Goal: Information Seeking & Learning: Learn about a topic

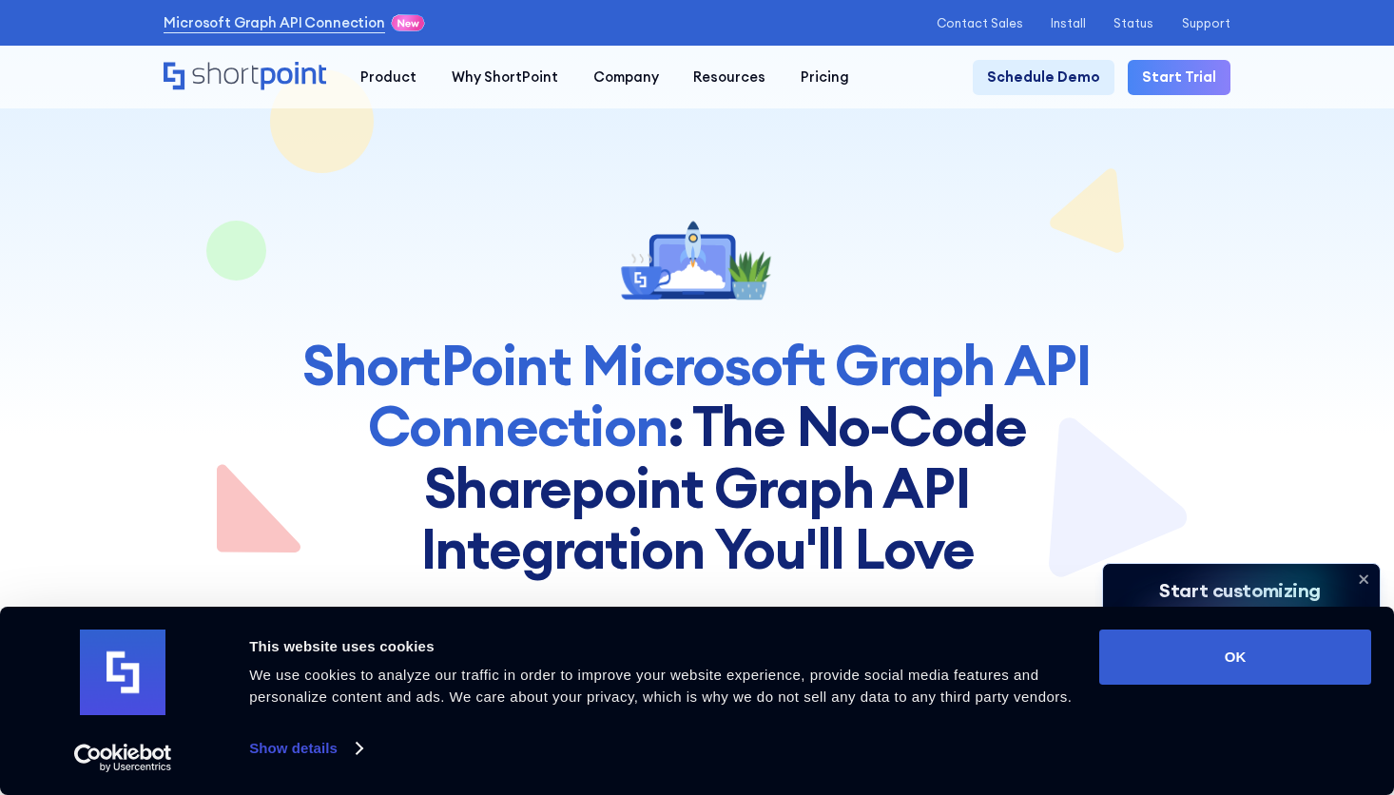
click at [1197, 661] on button "OK" at bounding box center [1235, 657] width 272 height 55
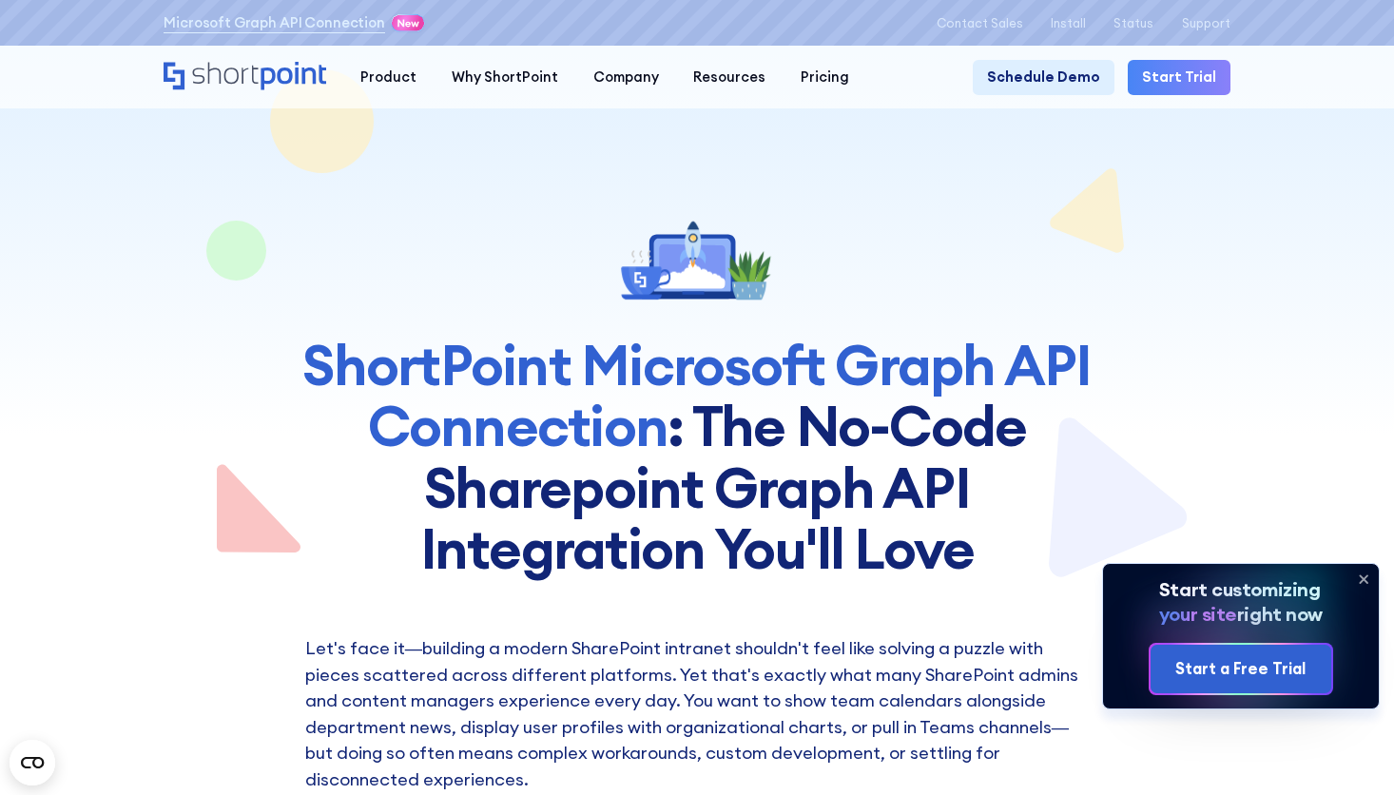
click at [1366, 582] on icon at bounding box center [1364, 579] width 30 height 30
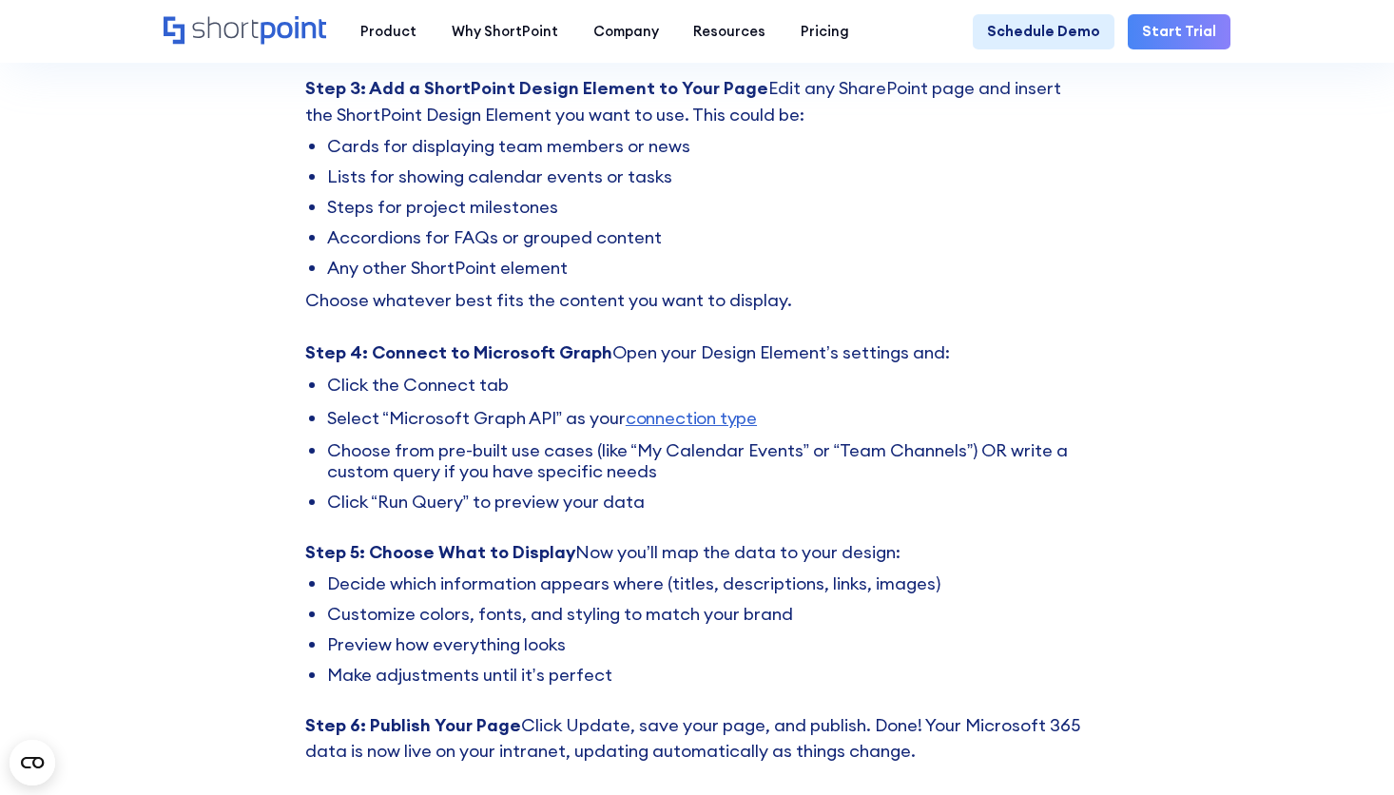
scroll to position [6372, 0]
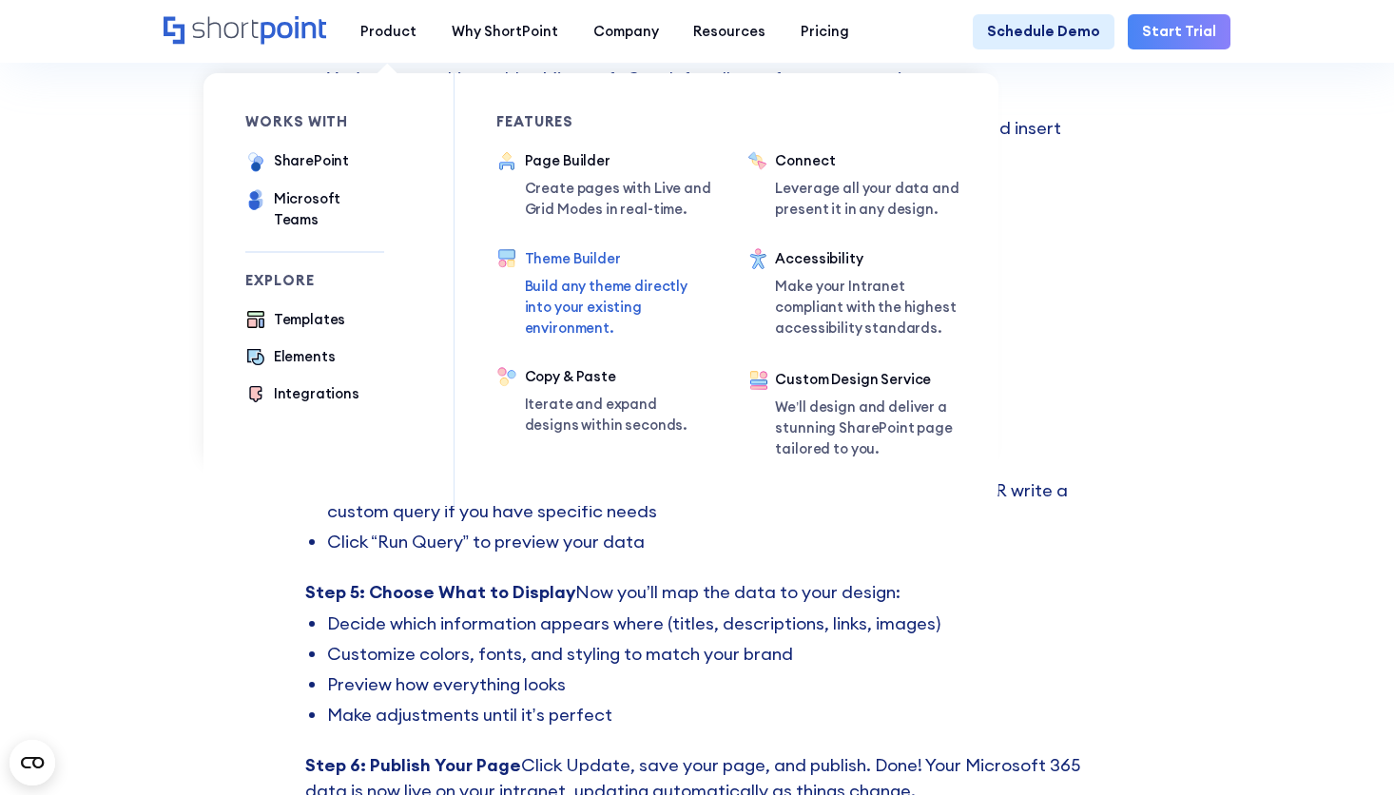
click at [595, 262] on div "Theme Builder" at bounding box center [616, 258] width 182 height 21
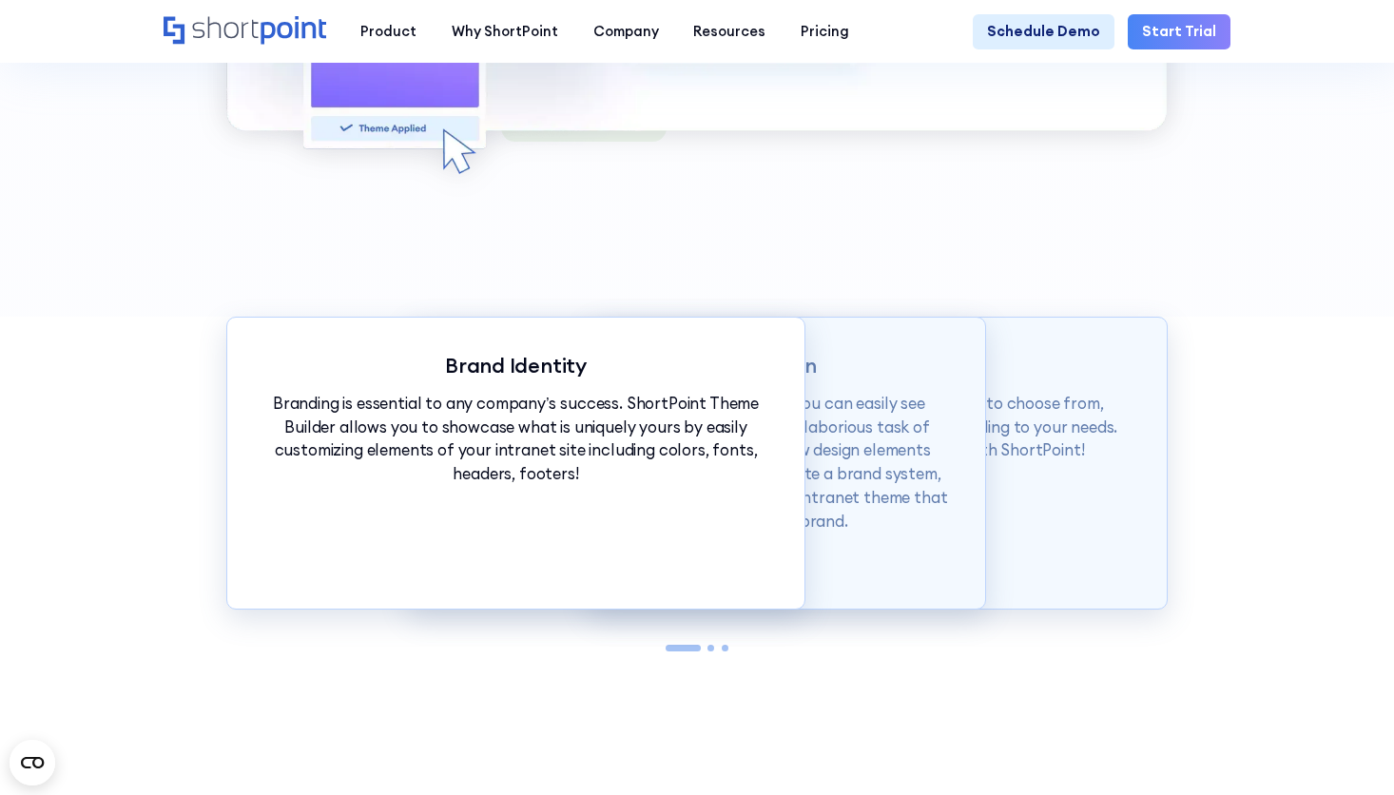
scroll to position [1807, 0]
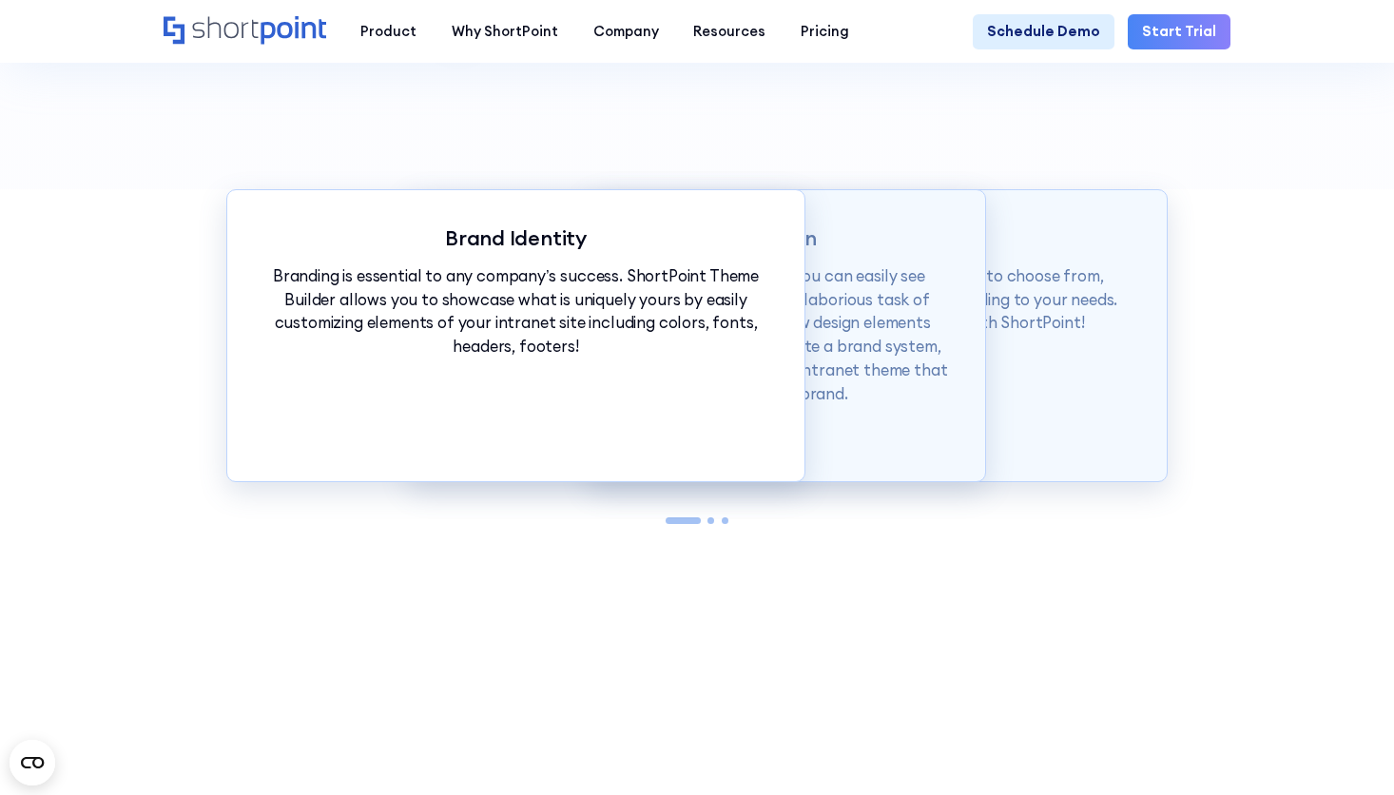
click at [929, 356] on p "With just a click of our customization tools, you can easily see changes in rea…" at bounding box center [696, 335] width 507 height 142
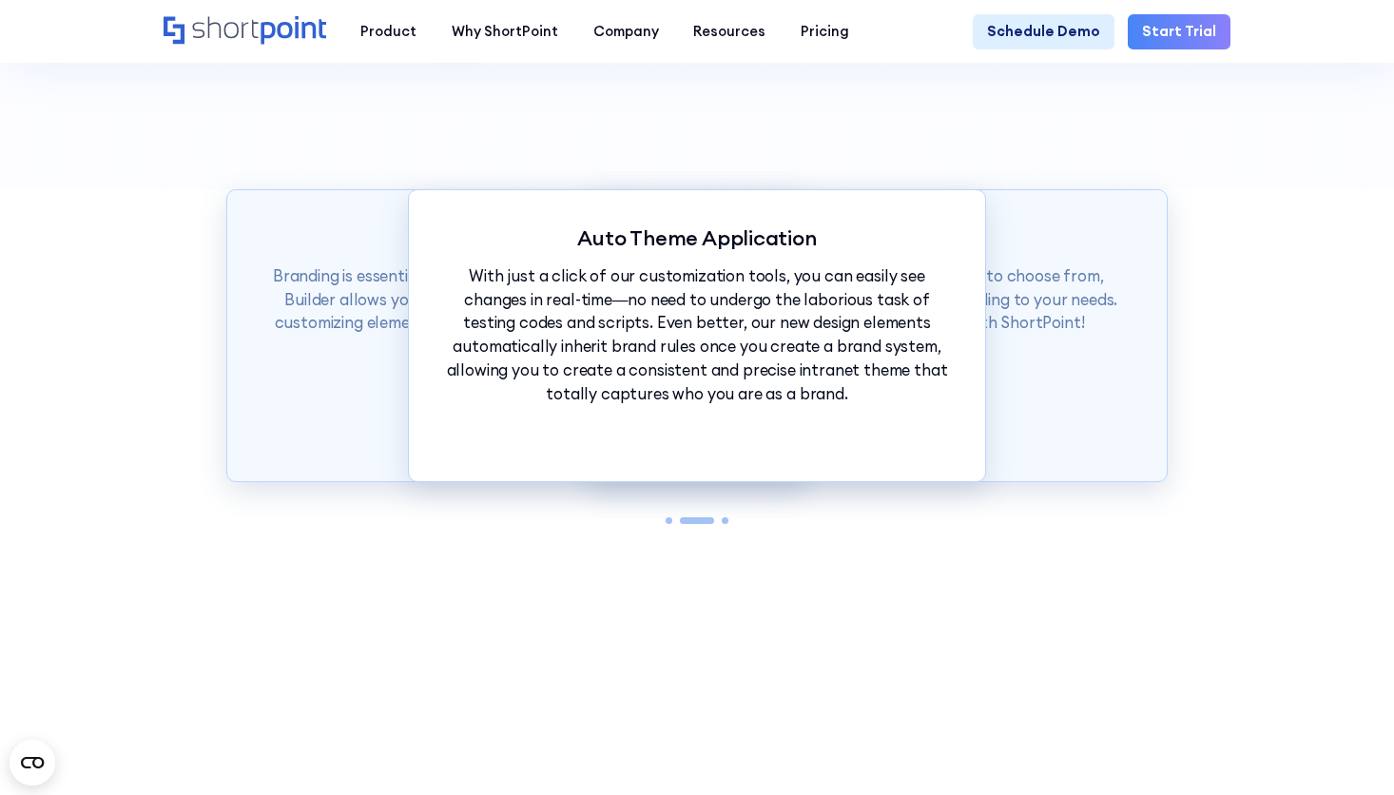
click at [1037, 326] on p "ShortPoint has hundreds of fonts and colors to choose from, allowing you to mix…" at bounding box center [878, 299] width 507 height 70
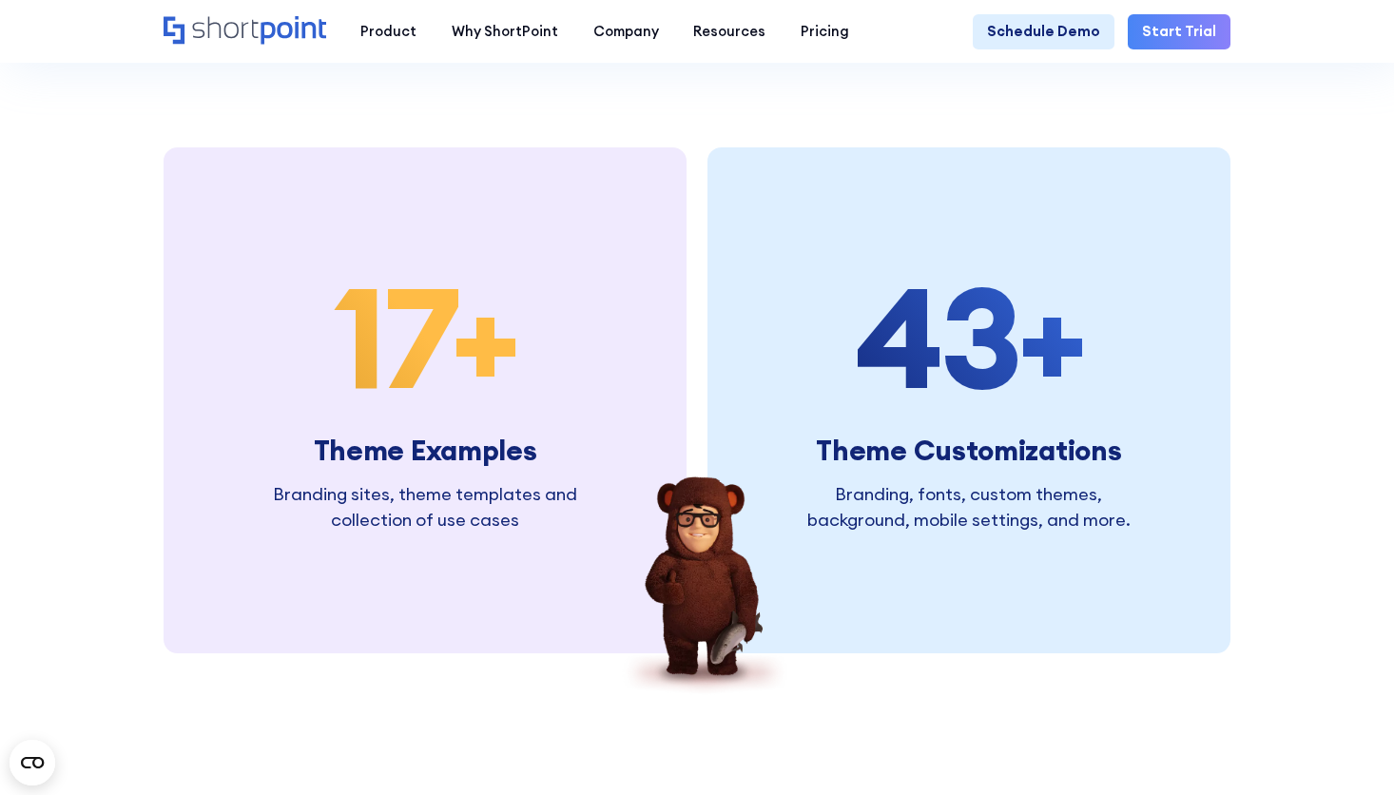
scroll to position [3899, 0]
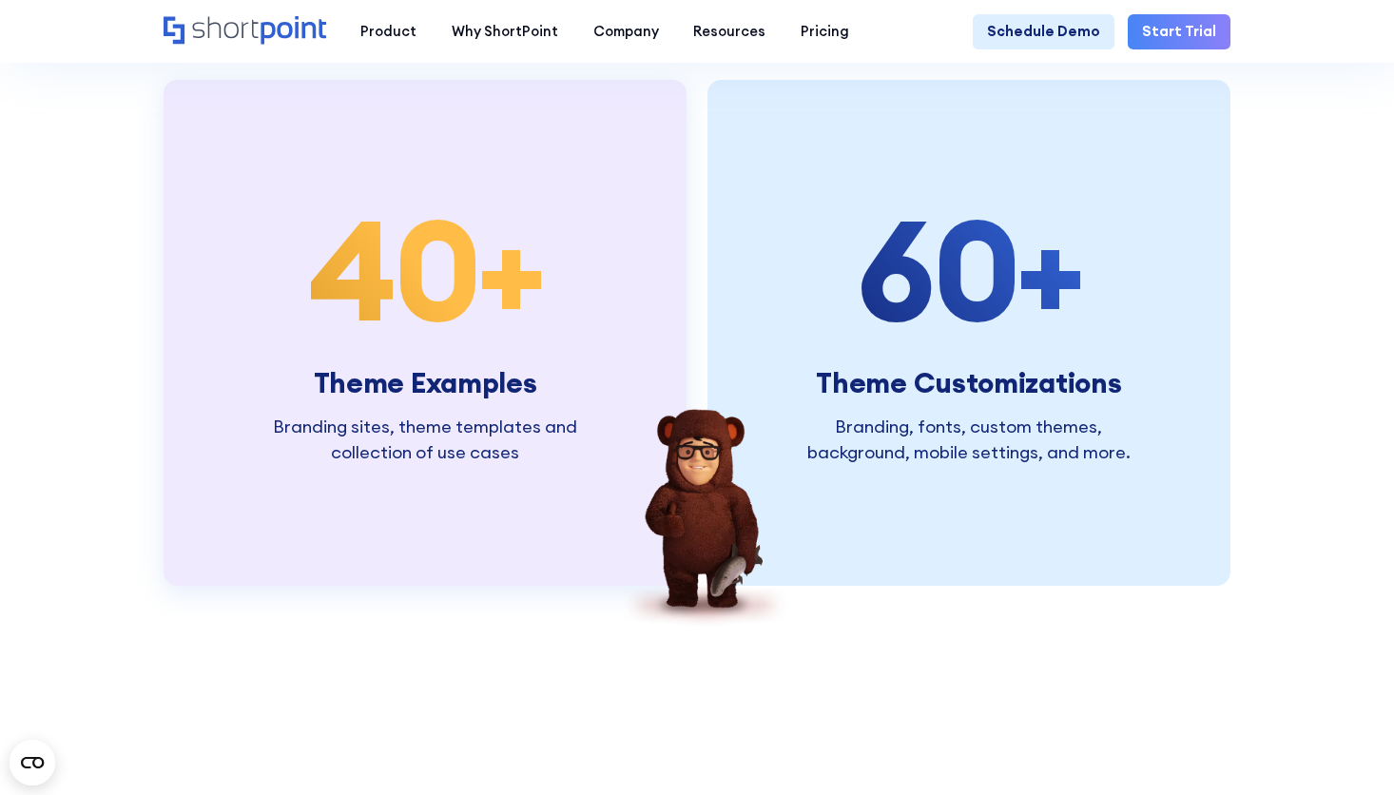
click at [419, 311] on span "40" at bounding box center [392, 269] width 169 height 177
click at [450, 456] on p "Branding sites, theme templates and collection of use cases" at bounding box center [425, 440] width 331 height 52
click at [486, 340] on div "40 +" at bounding box center [425, 270] width 331 height 140
click at [882, 358] on span "60" at bounding box center [937, 269] width 160 height 177
click at [676, 466] on img at bounding box center [698, 521] width 182 height 224
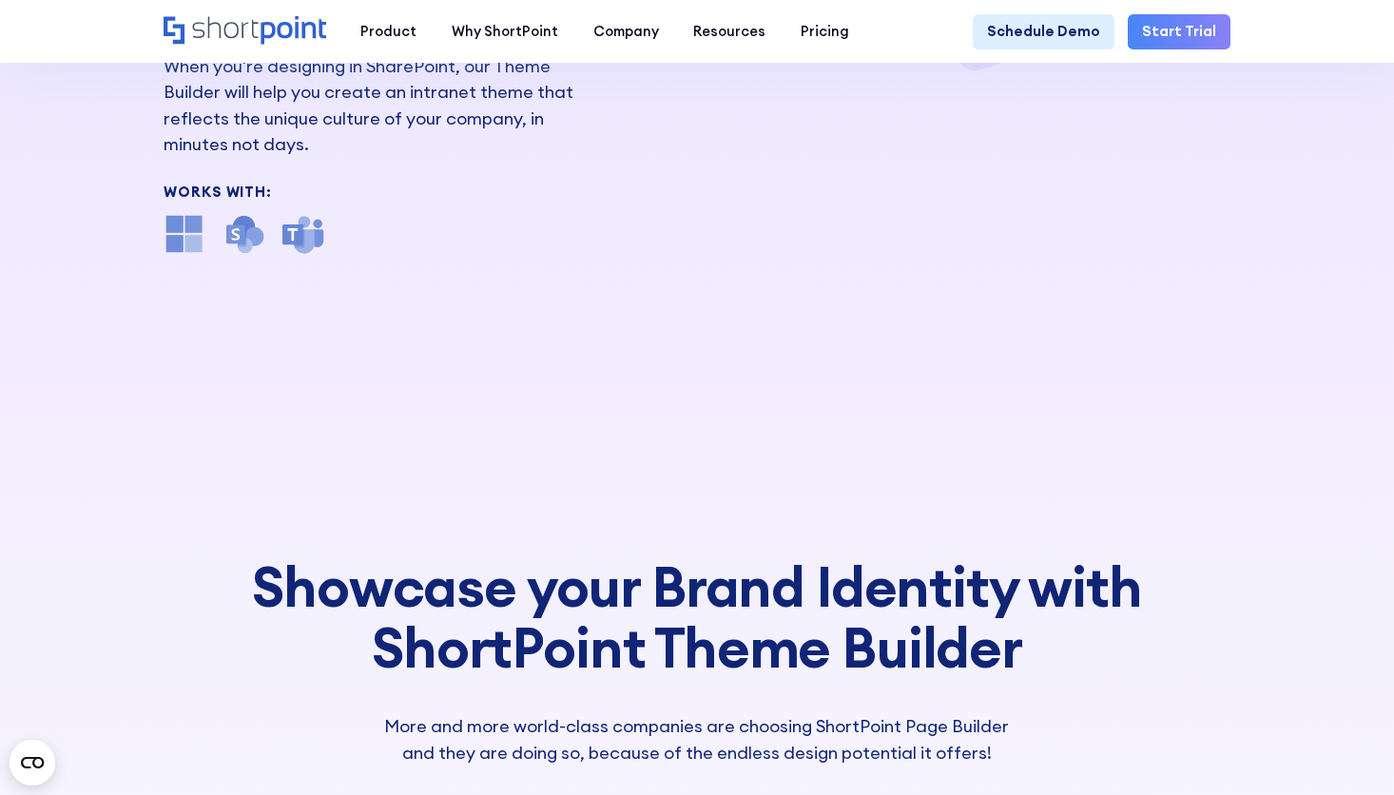
scroll to position [380, 0]
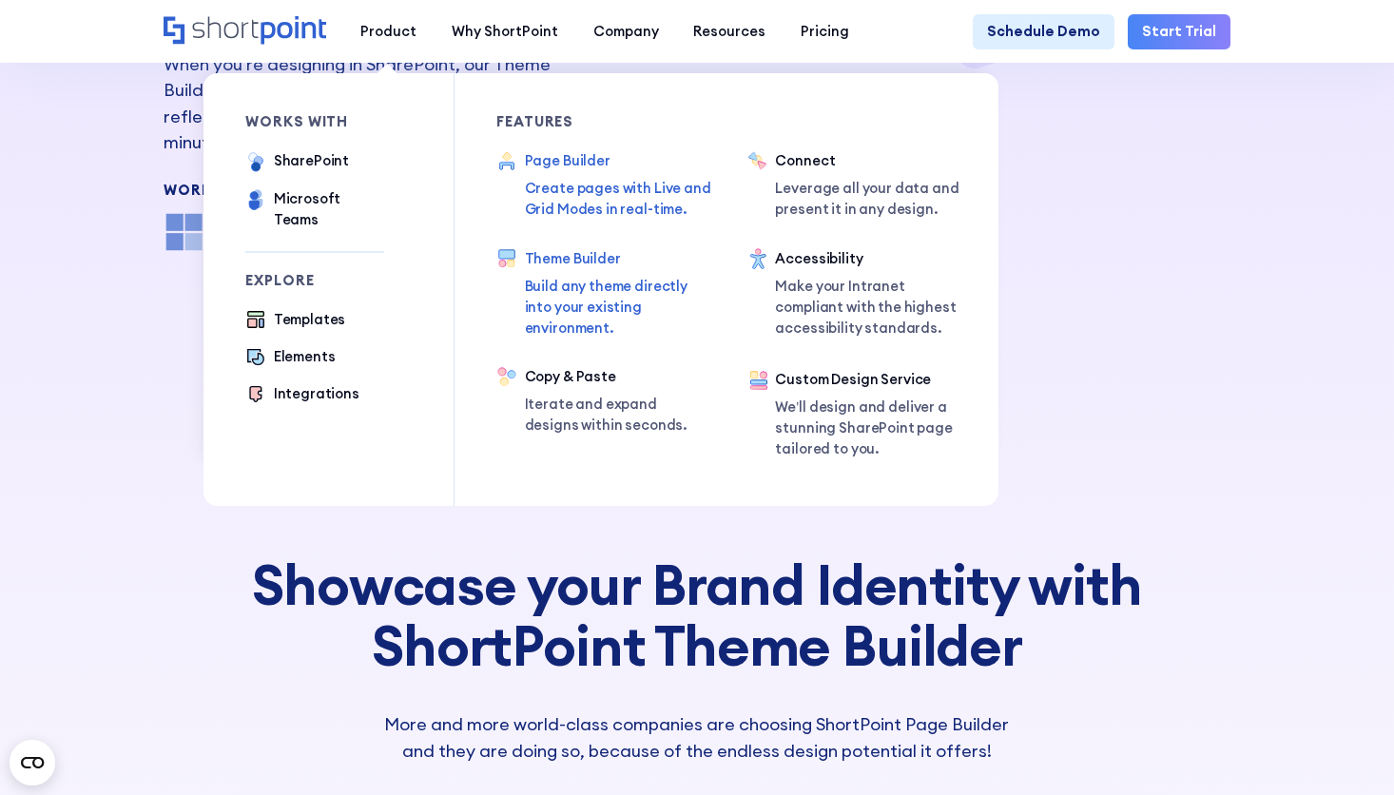
click at [559, 156] on div "Page Builder" at bounding box center [620, 160] width 190 height 21
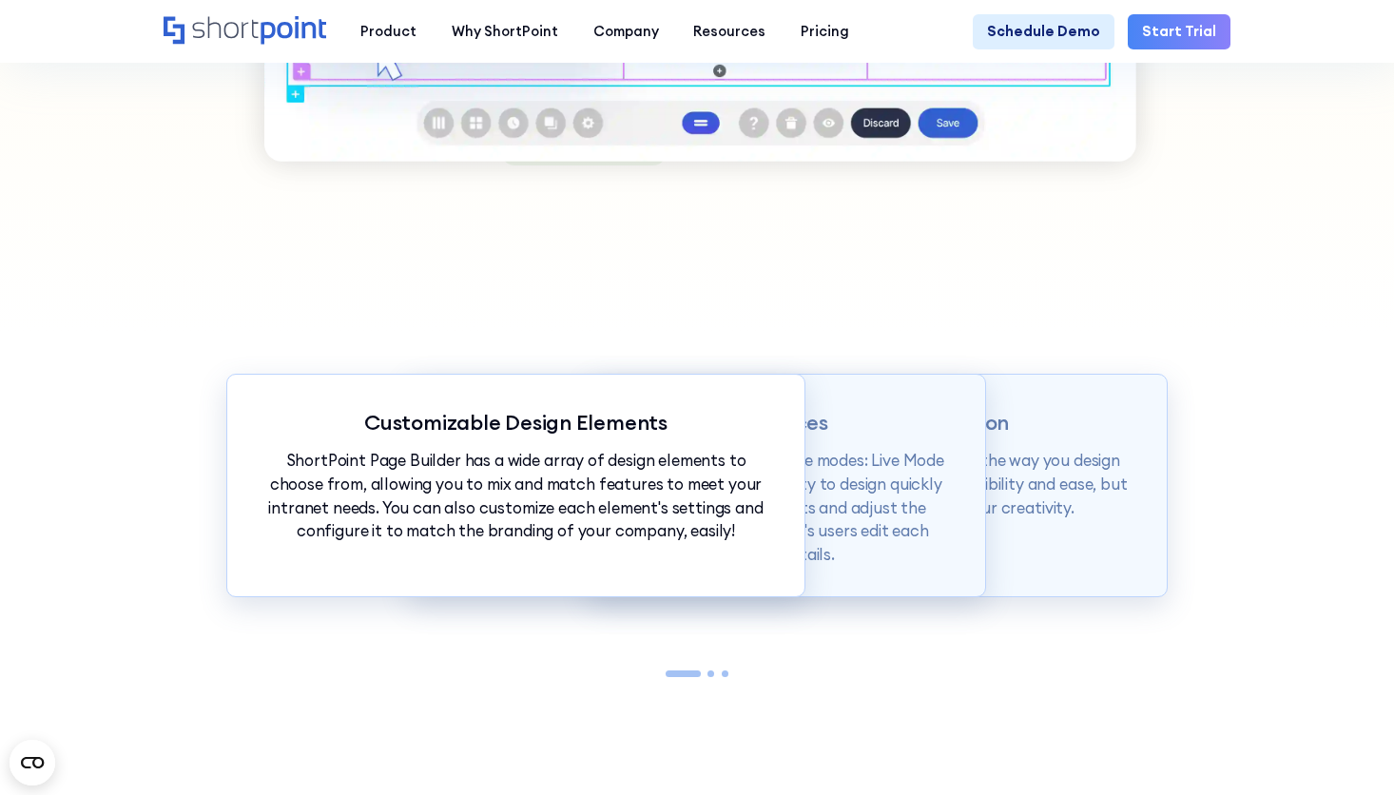
scroll to position [1617, 0]
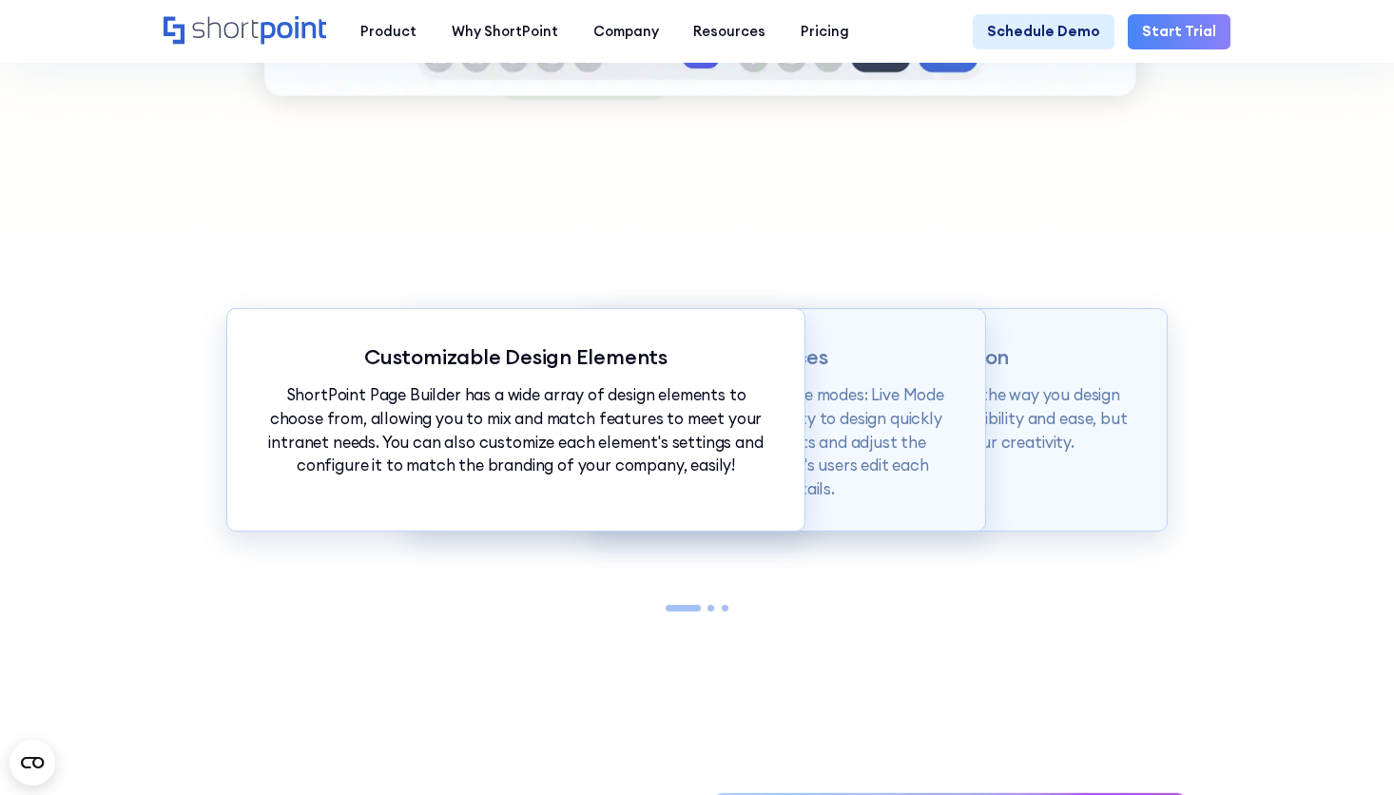
click at [874, 384] on div "Intuitive Editing Interfaces Page builder allows users to design in two flexibl…" at bounding box center [697, 419] width 579 height 223
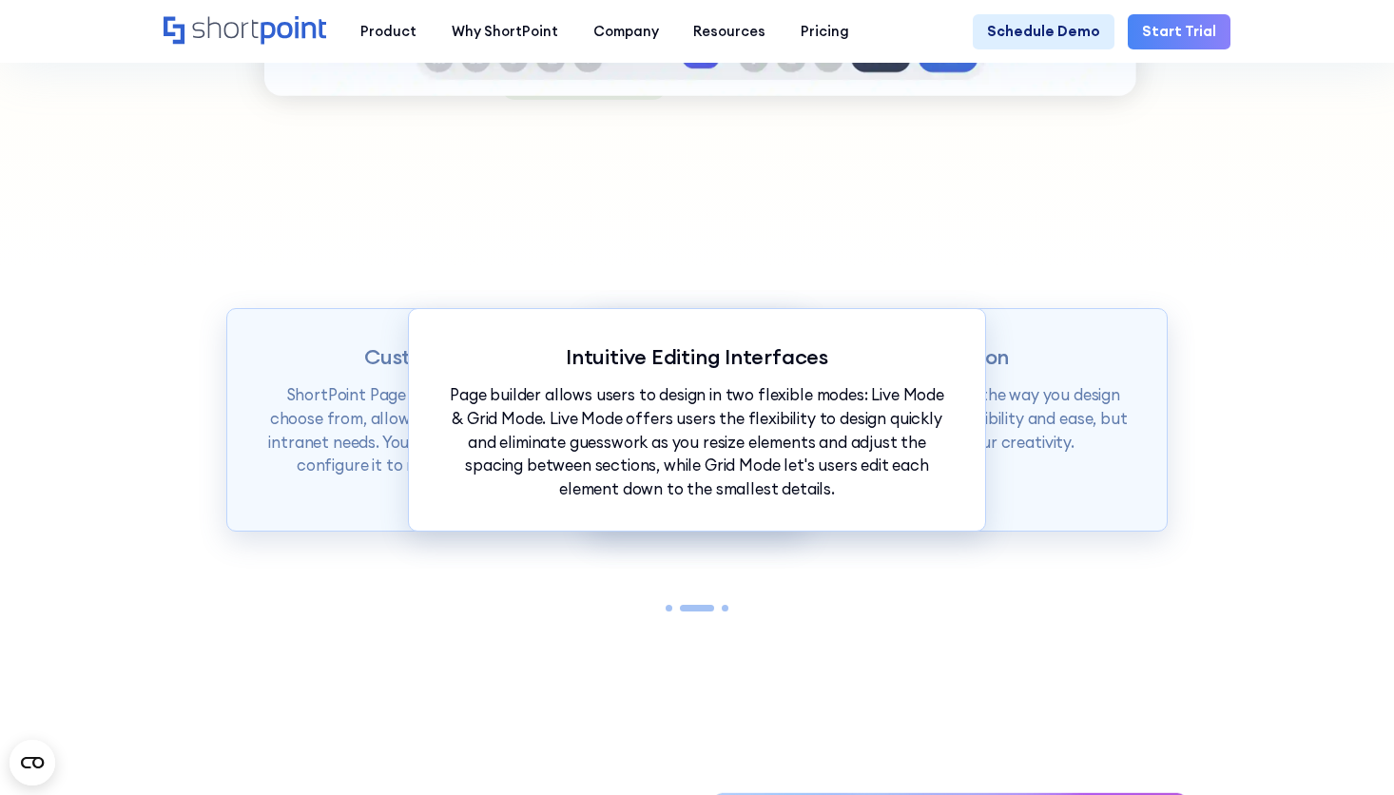
click at [1057, 394] on div "Intranet Design Revolution ShortPoint Page Builder is truly revolutionizing the…" at bounding box center [878, 419] width 579 height 223
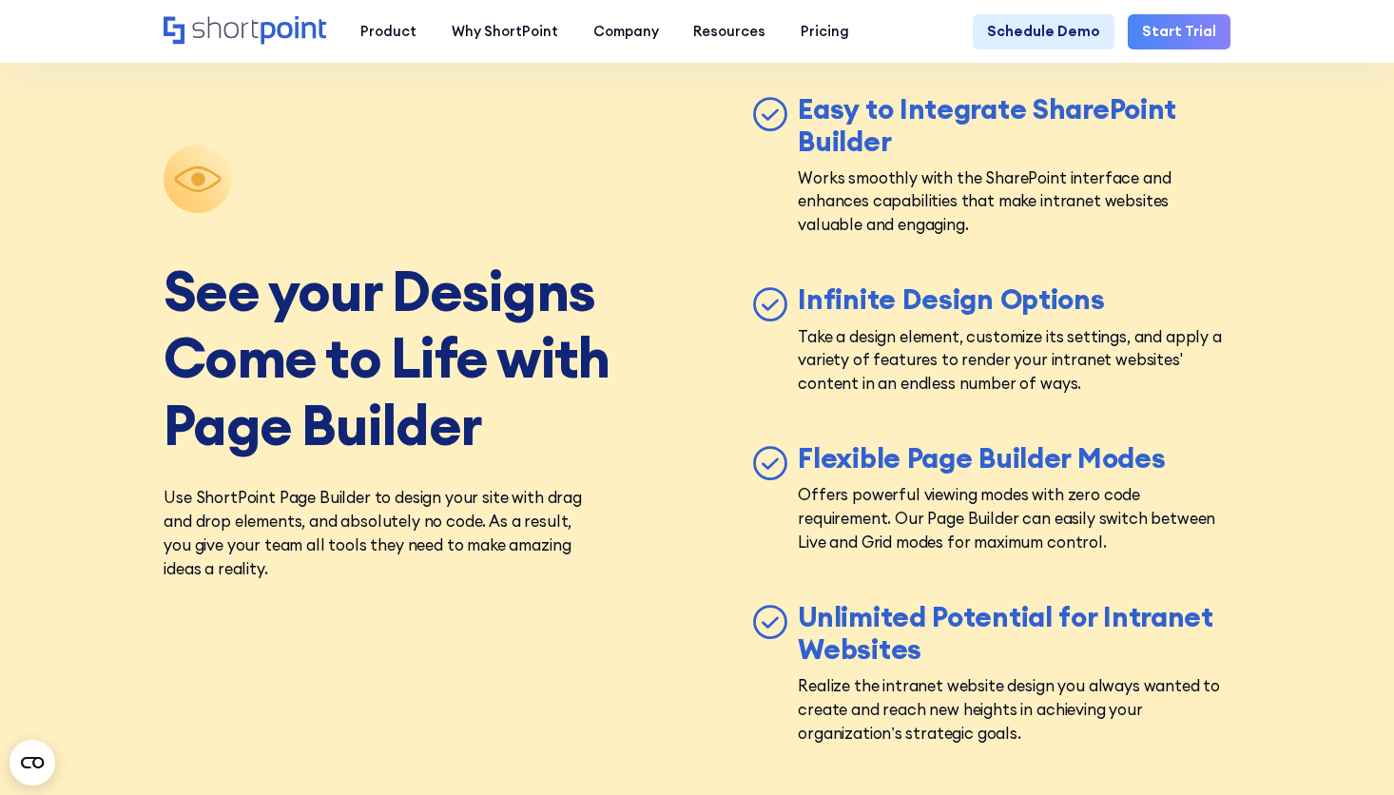
scroll to position [6086, 0]
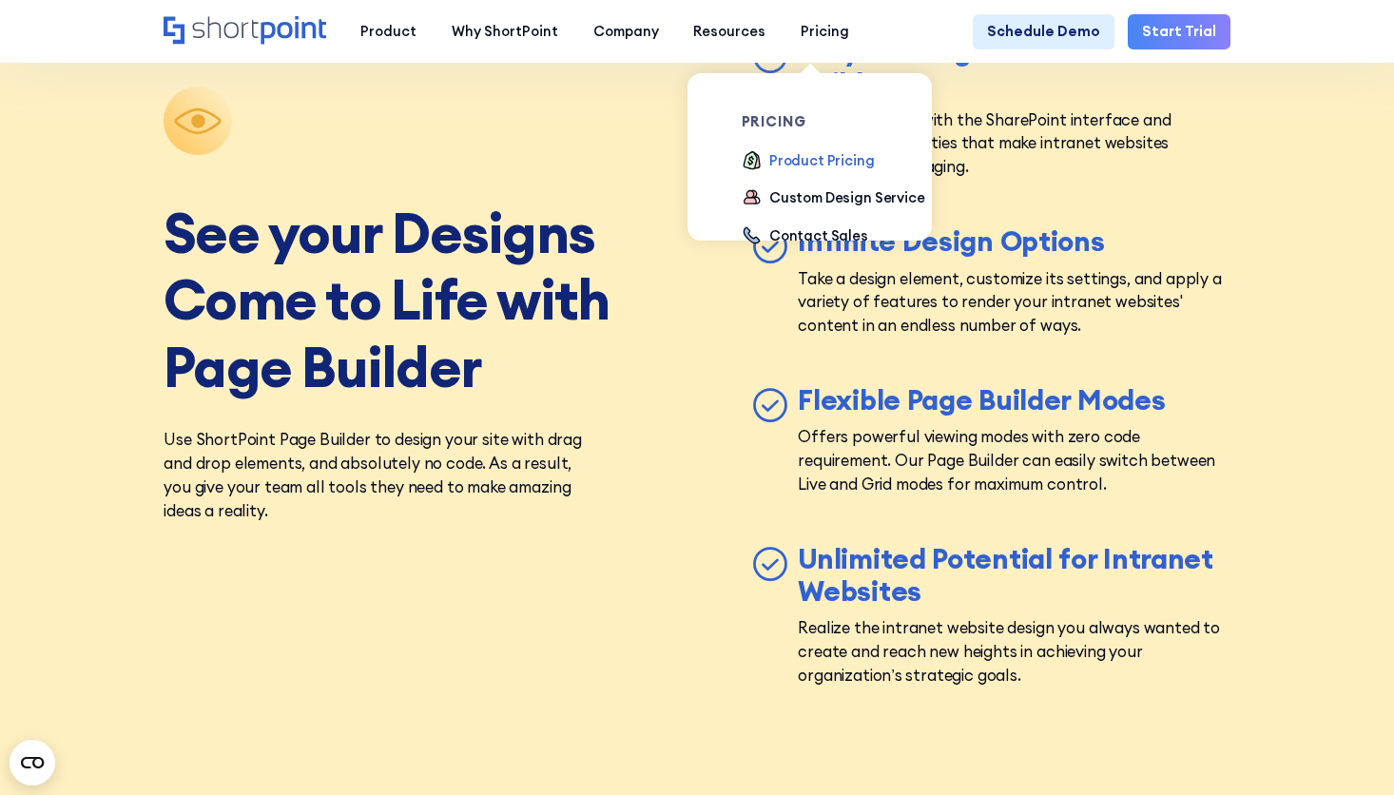
click at [785, 162] on div "Product Pricing" at bounding box center [822, 160] width 106 height 21
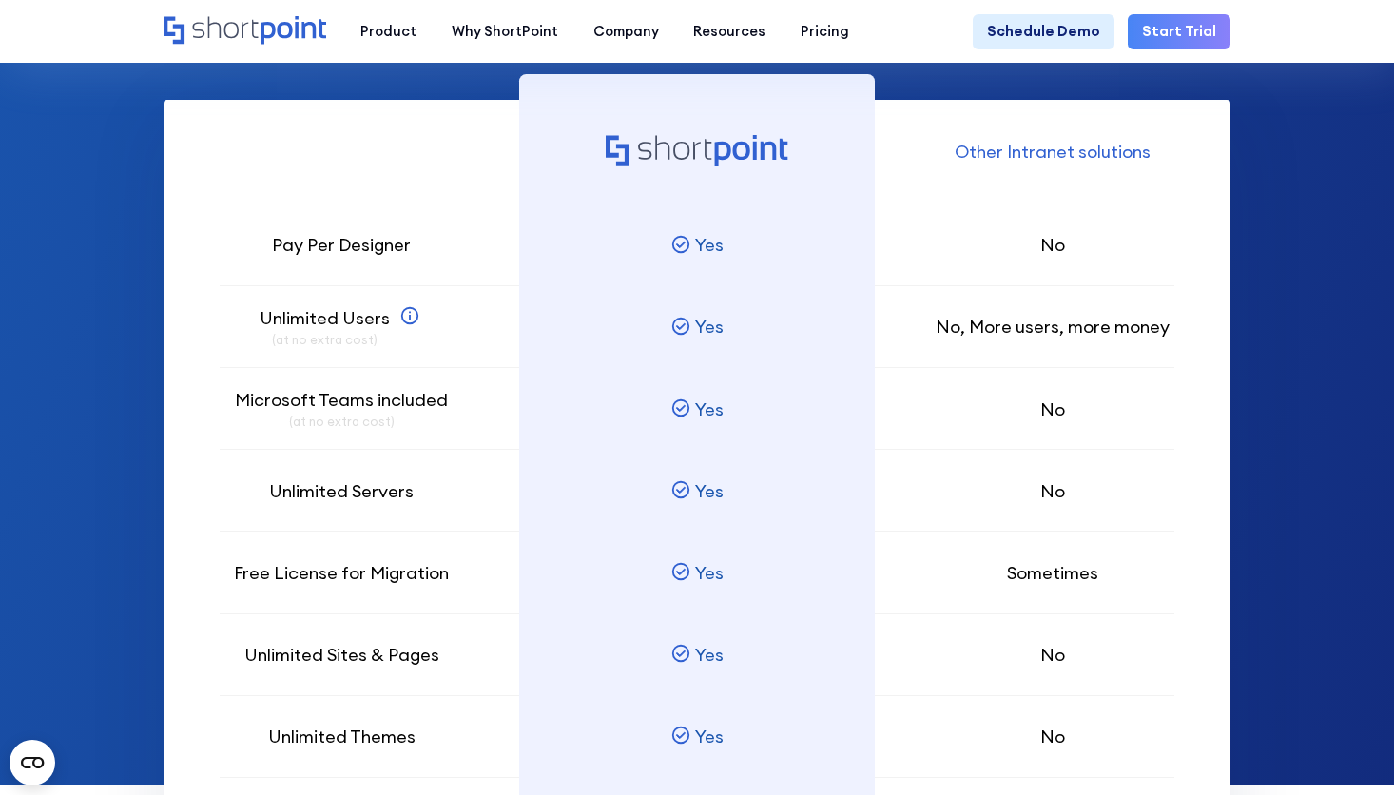
scroll to position [1236, 0]
